Goal: Information Seeking & Learning: Understand process/instructions

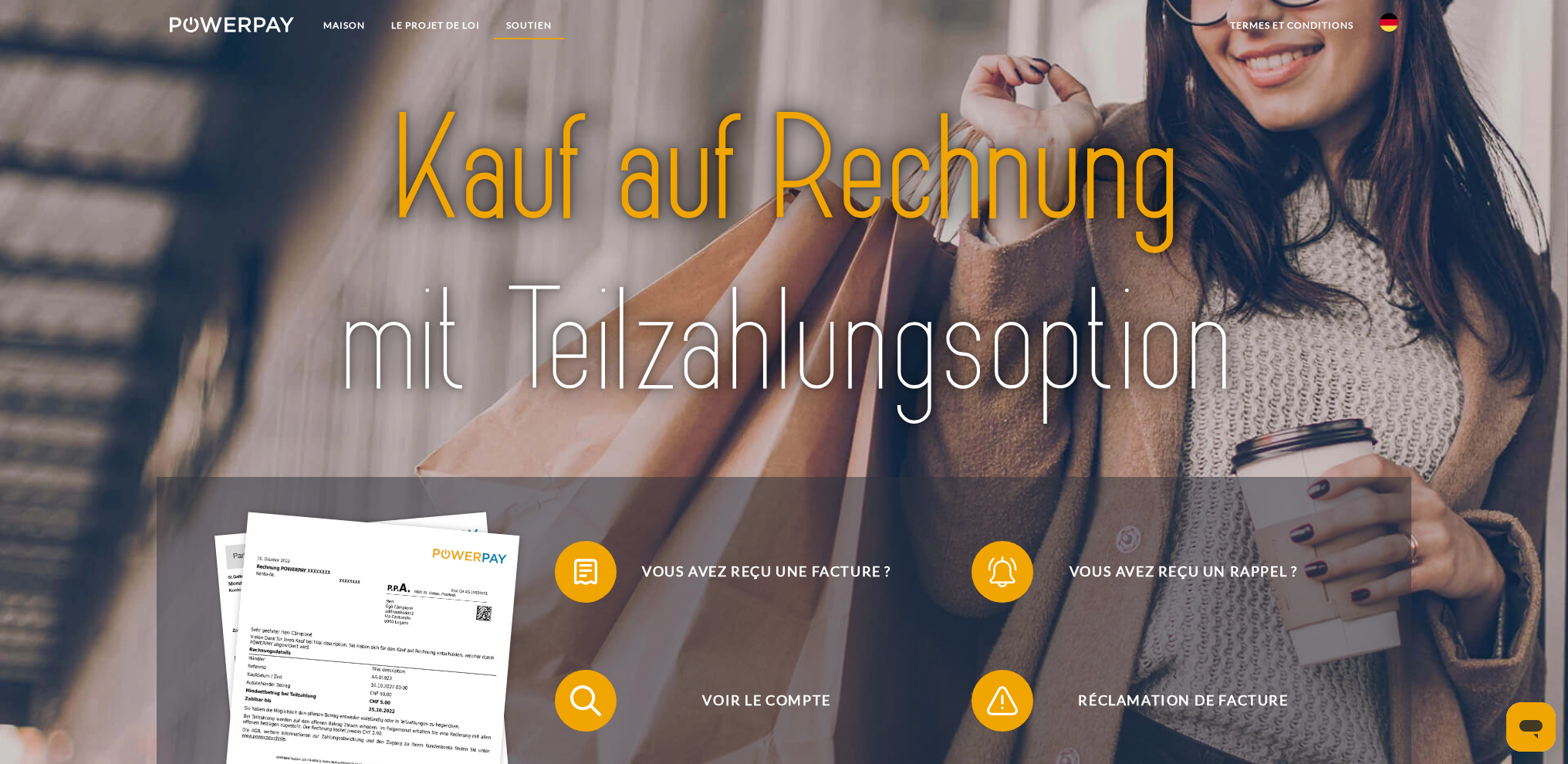
click at [535, 25] on font "SOUTIEN" at bounding box center [529, 26] width 45 height 12
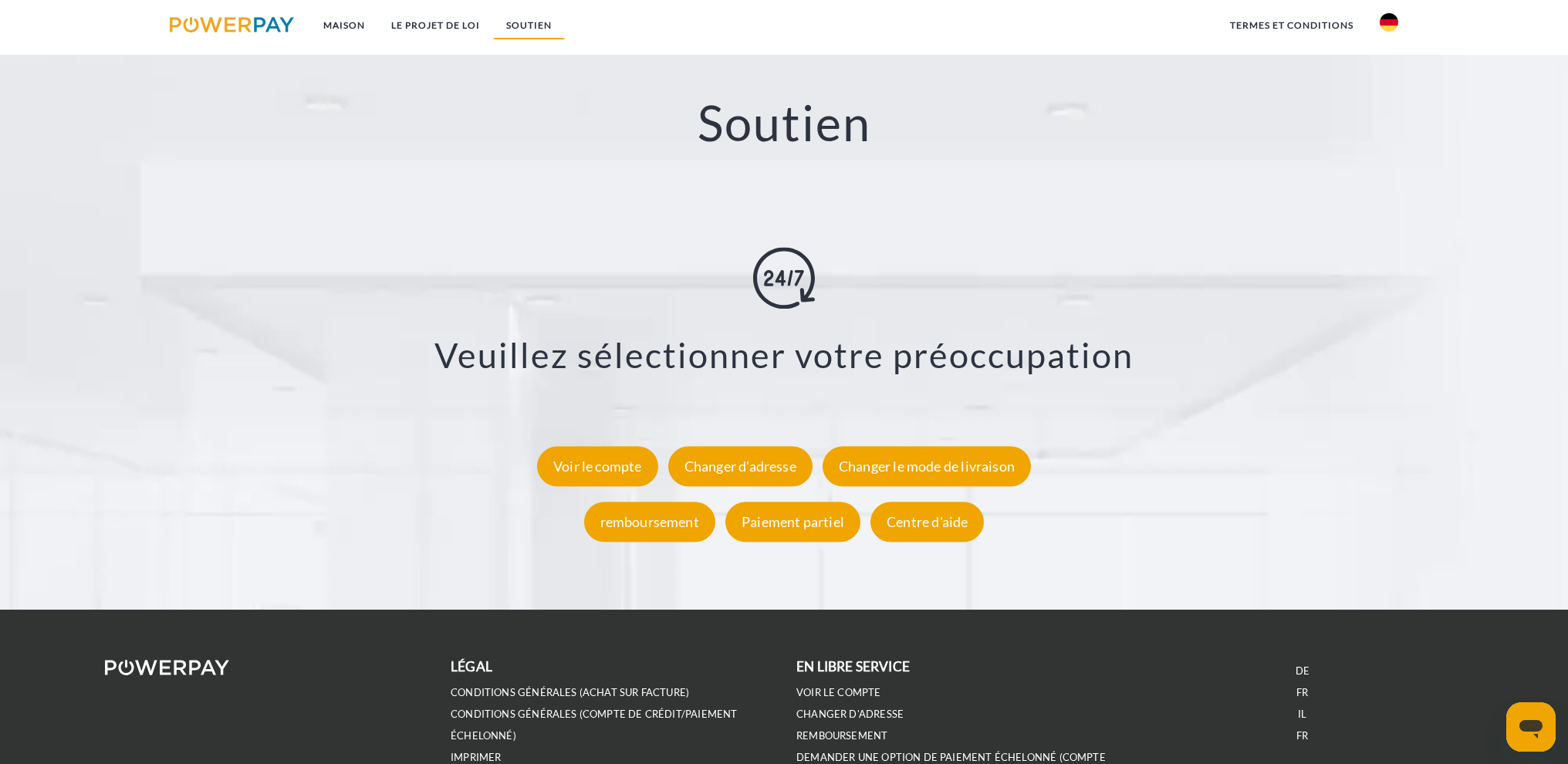
scroll to position [2740, 0]
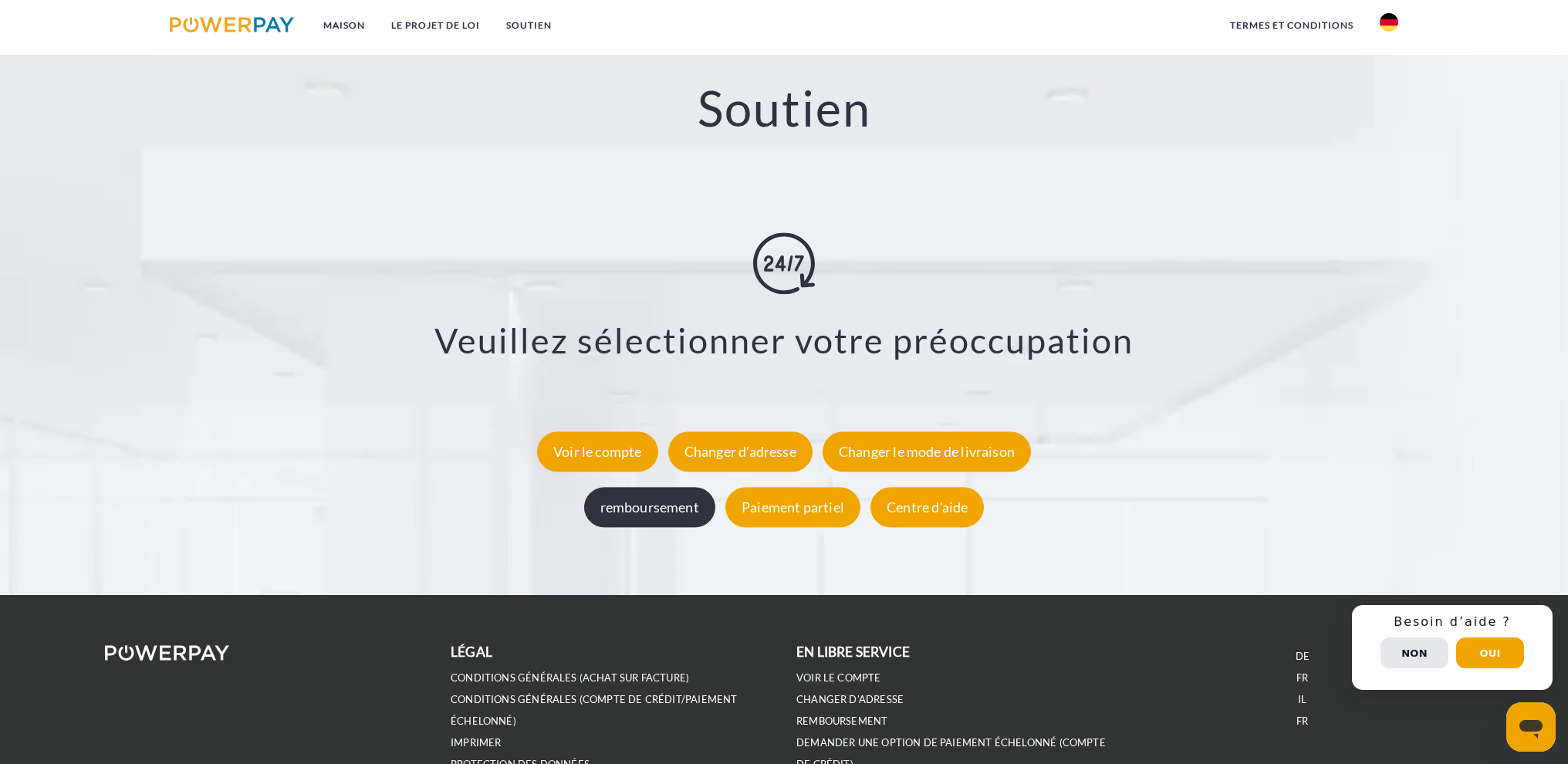
click at [654, 502] on font "remboursement" at bounding box center [649, 506] width 99 height 17
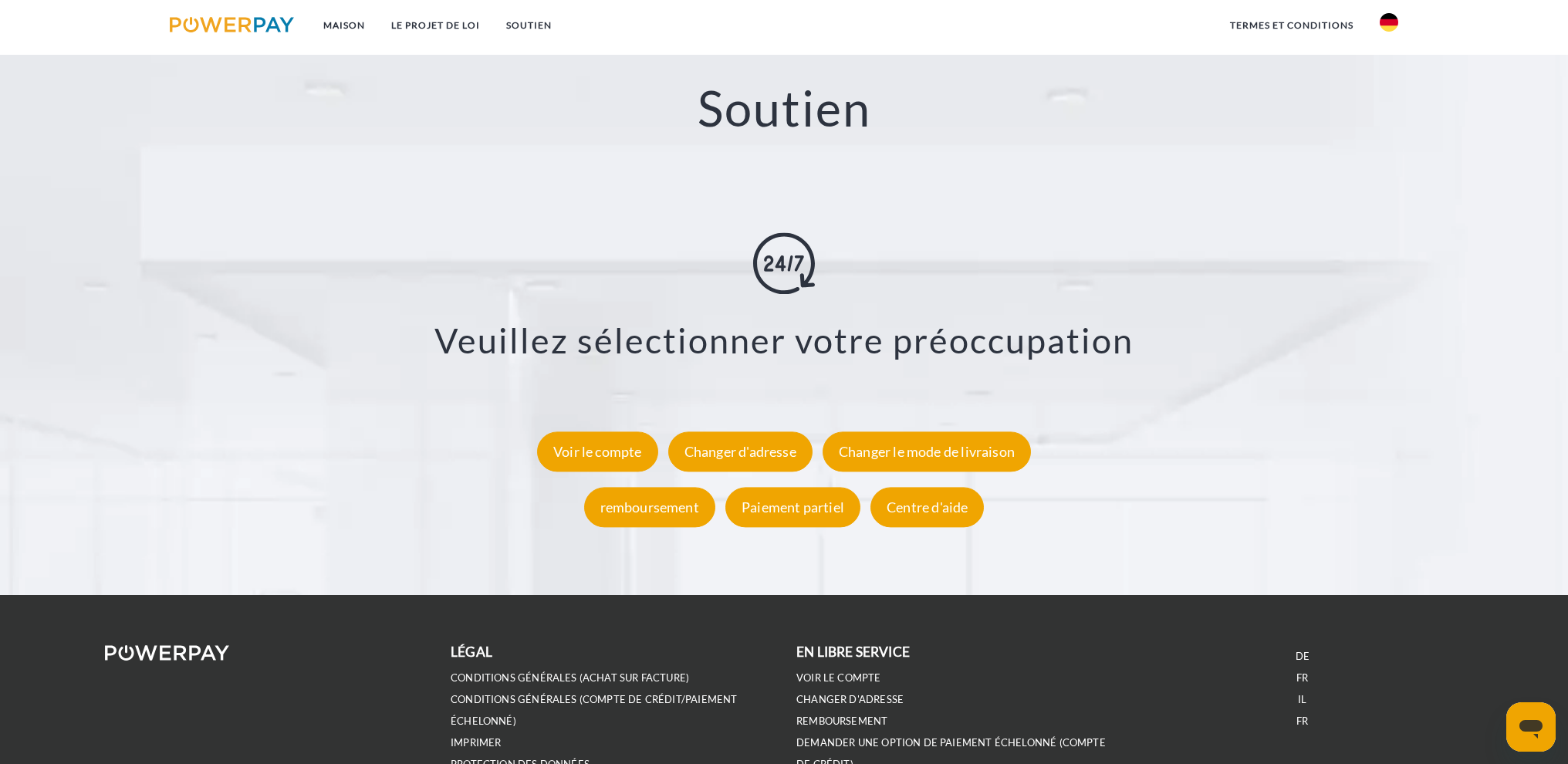
drag, startPoint x: 1251, startPoint y: 27, endPoint x: 1248, endPoint y: 74, distance: 47.1
click at [1251, 27] on font "termes et conditions" at bounding box center [1292, 26] width 123 height 12
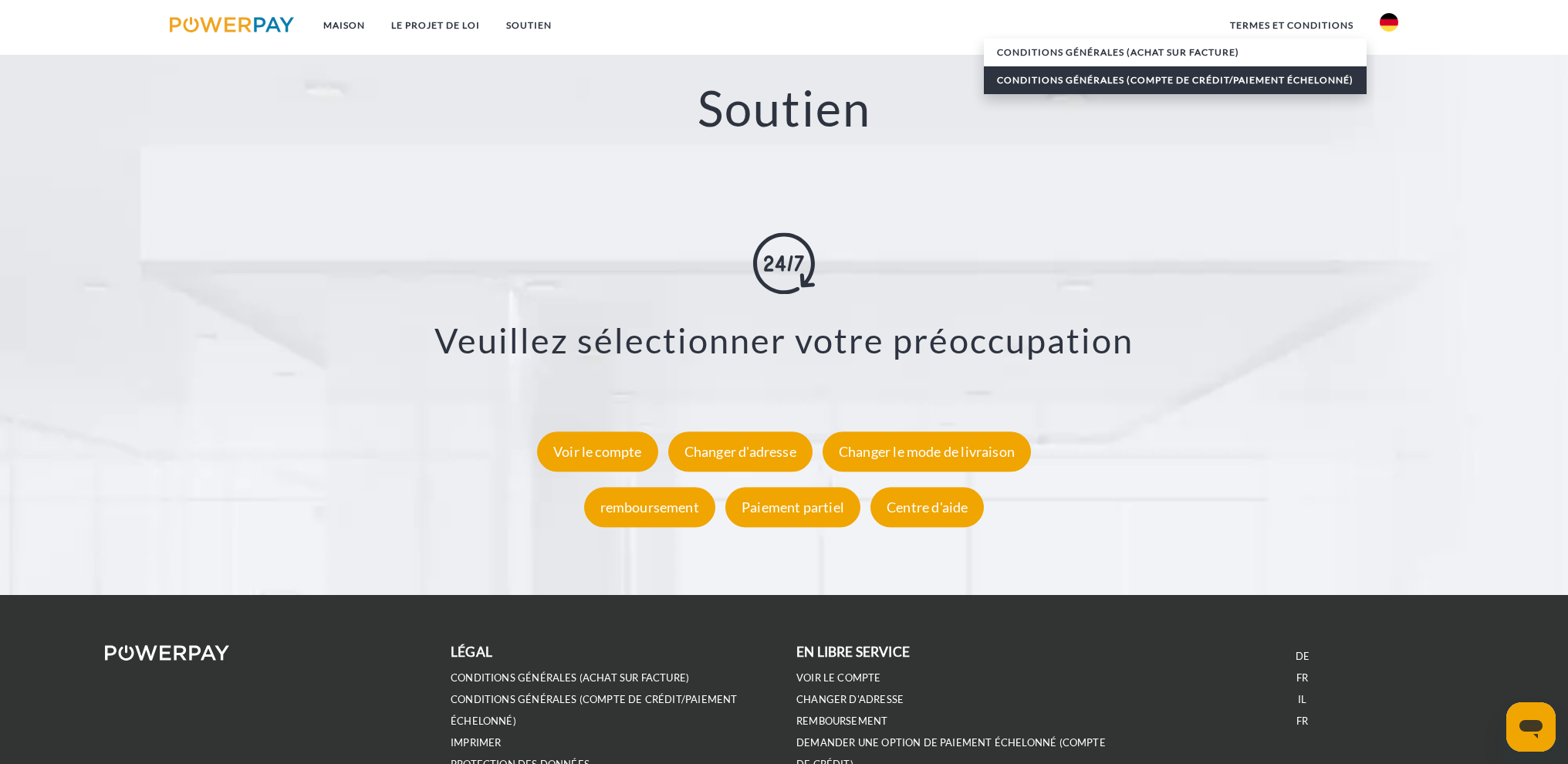
click at [1273, 84] on font "Conditions générales (compte de crédit/paiement échelonné)" at bounding box center [1174, 80] width 356 height 12
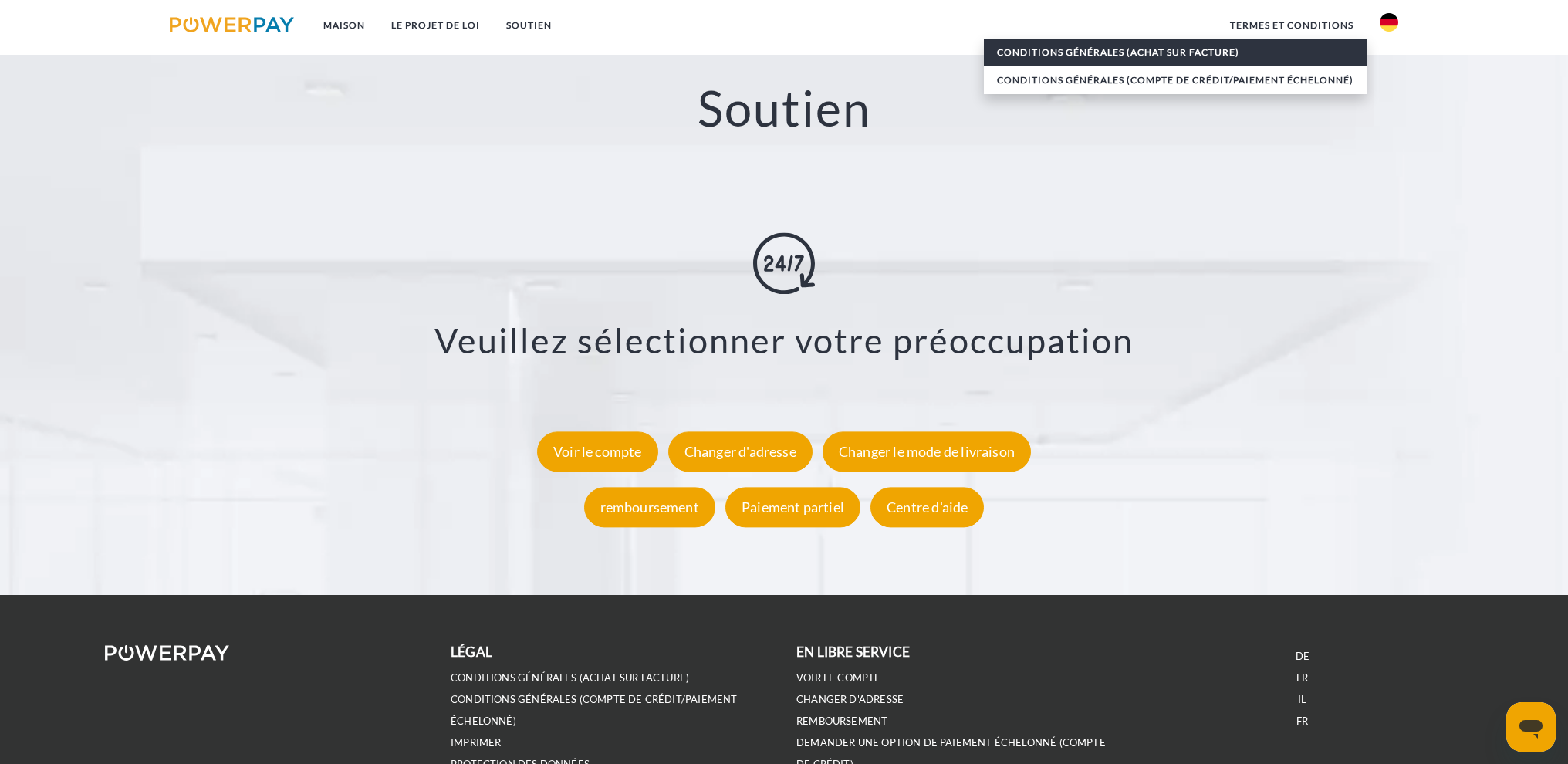
click at [1095, 54] on font "Conditions générales (achat sur facture)" at bounding box center [1118, 52] width 243 height 12
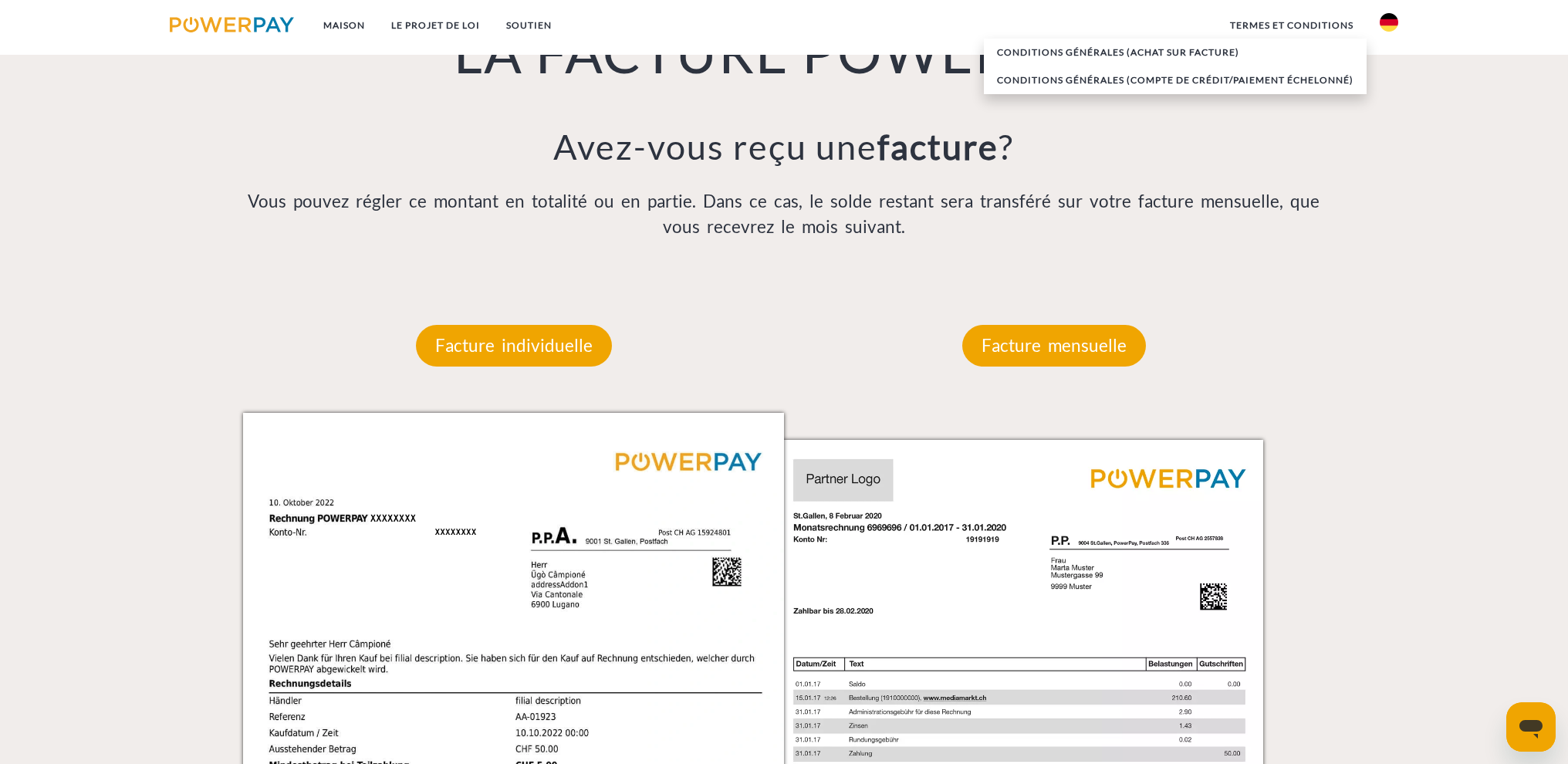
scroll to position [1133, 0]
